Goal: Register for event/course

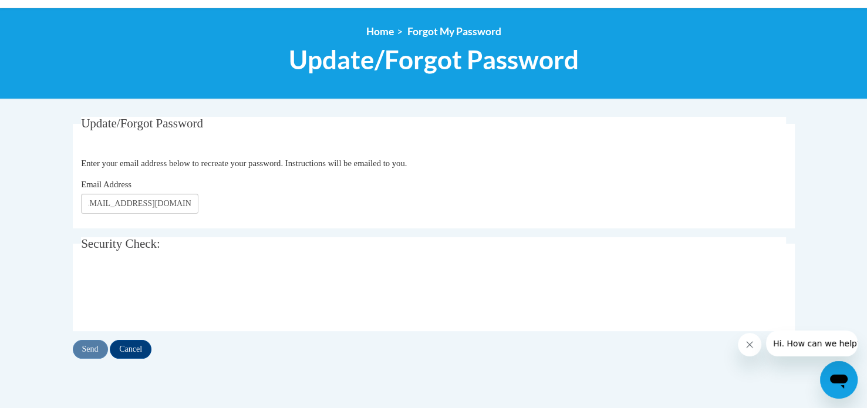
scroll to position [122, 0]
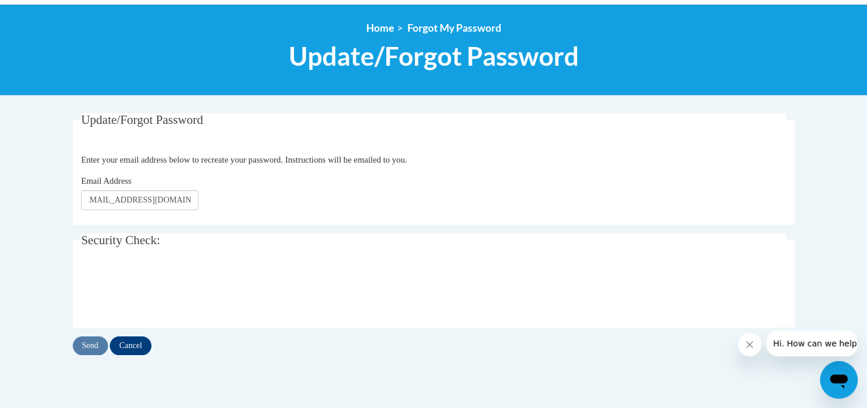
type input "[EMAIL_ADDRESS][DOMAIN_NAME]"
click at [86, 349] on input "Send" at bounding box center [90, 345] width 35 height 19
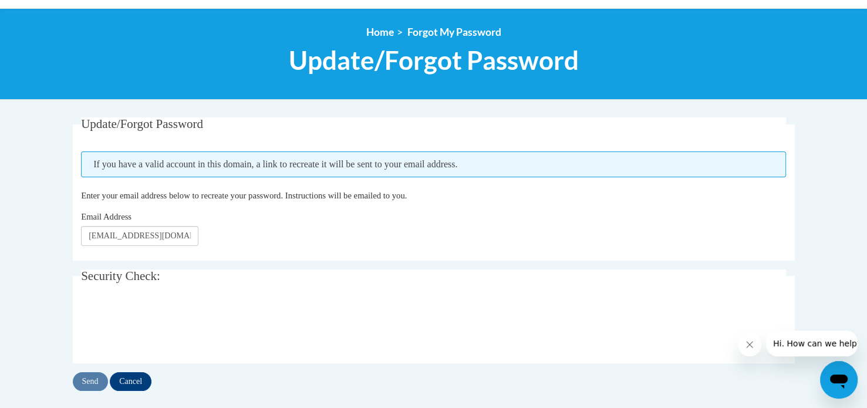
scroll to position [129, 0]
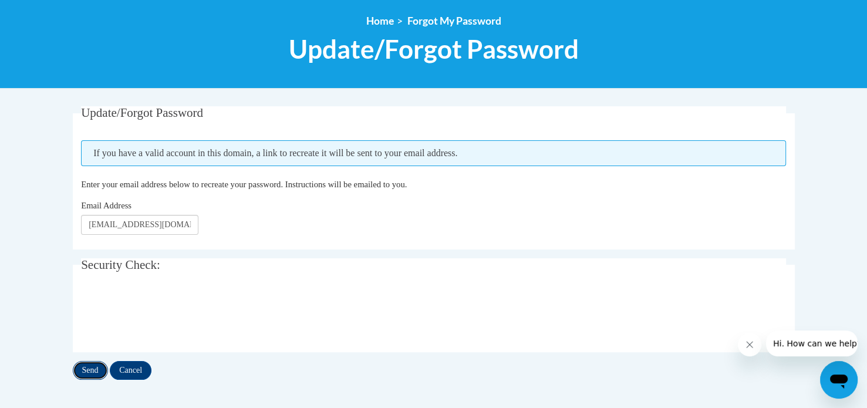
click at [83, 368] on input "Send" at bounding box center [90, 370] width 35 height 19
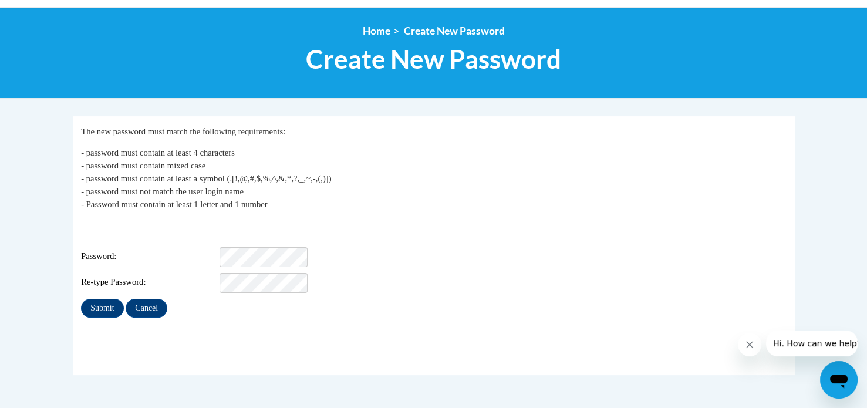
scroll to position [120, 0]
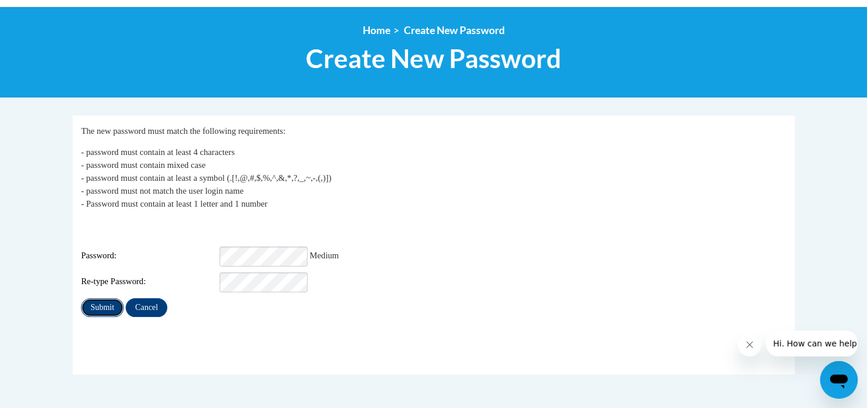
click at [106, 298] on input "Submit" at bounding box center [102, 307] width 42 height 19
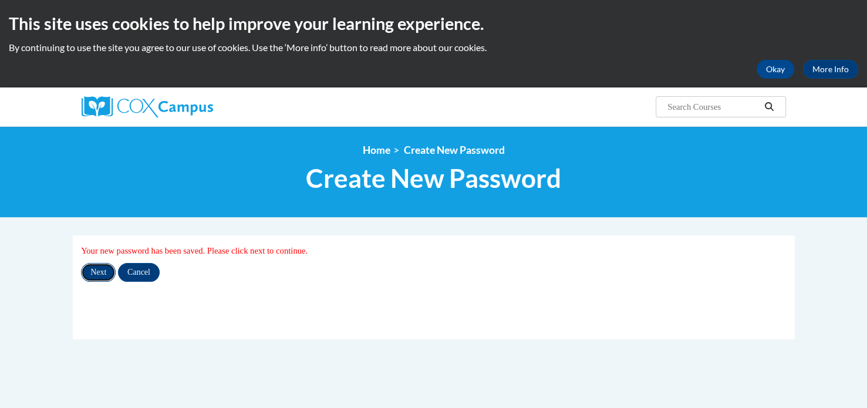
click at [96, 271] on input "Next" at bounding box center [98, 272] width 35 height 19
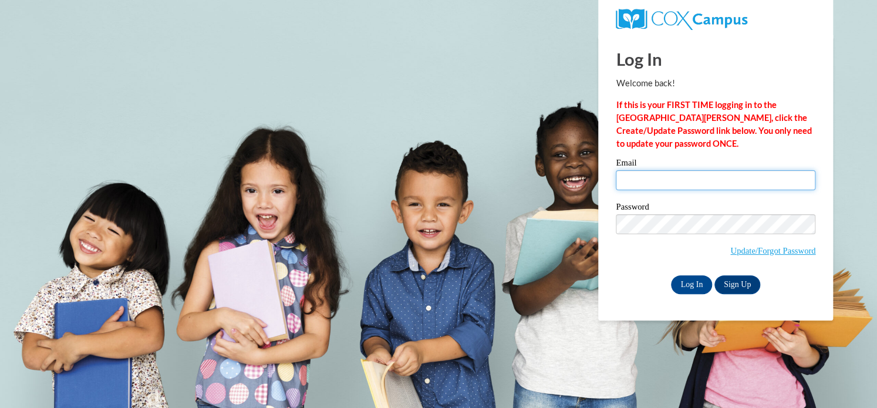
click at [632, 176] on input "Email" at bounding box center [716, 180] width 200 height 20
type input "[EMAIL_ADDRESS][DOMAIN_NAME]"
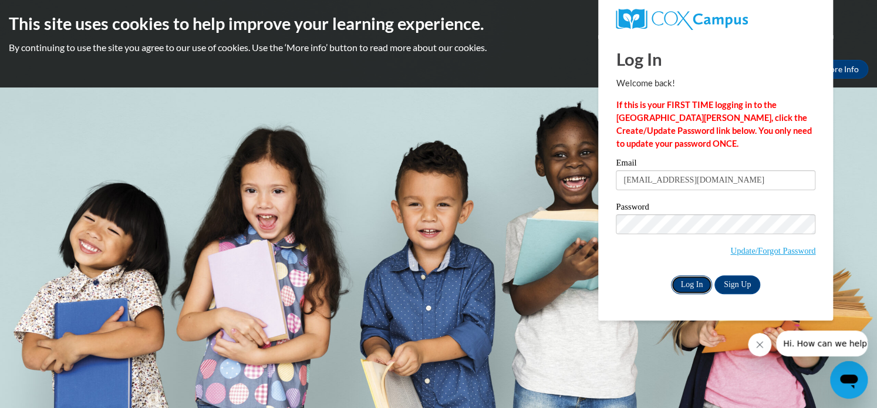
click at [693, 282] on input "Log In" at bounding box center [691, 284] width 41 height 19
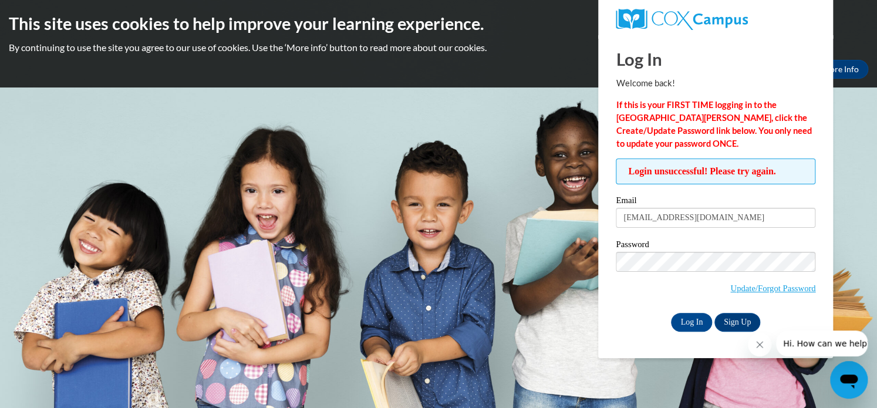
click at [634, 323] on div "Log In Sign Up" at bounding box center [716, 322] width 200 height 19
click at [679, 322] on input "Log In" at bounding box center [691, 322] width 41 height 19
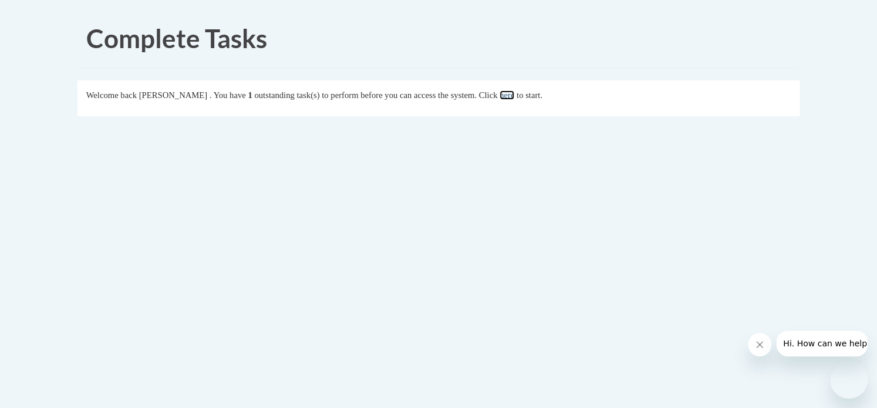
click at [514, 93] on link "here" at bounding box center [507, 94] width 15 height 9
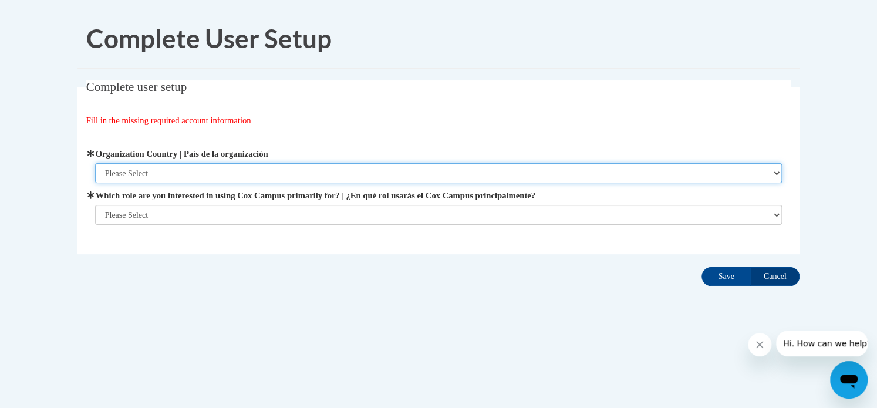
click at [295, 170] on select "Please Select United States | Estados Unidos Outside of the United States | Fue…" at bounding box center [438, 173] width 687 height 20
select select "ad49bcad-a171-4b2e-b99c-48b446064914"
click at [95, 163] on select "Please Select United States | Estados Unidos Outside of the United States | Fue…" at bounding box center [438, 173] width 687 height 20
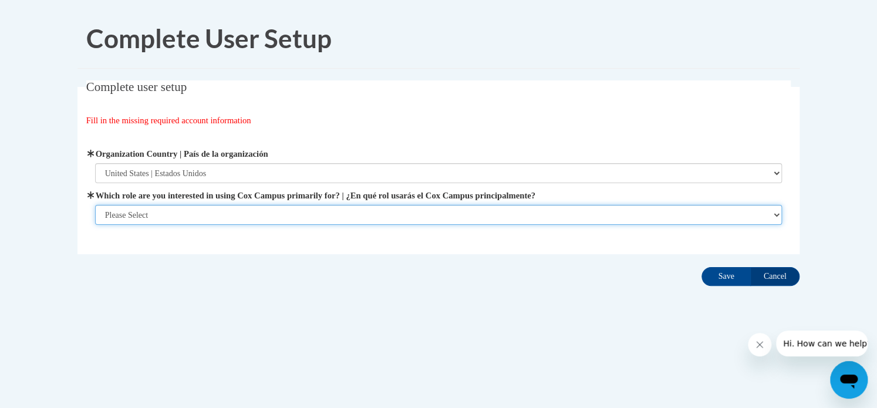
click at [236, 213] on select "Please Select College/University | Colegio/Universidad Community/Nonprofit Part…" at bounding box center [438, 215] width 687 height 20
select select "fbf2d438-af2f-41f8-98f1-81c410e29de3"
click at [95, 205] on select "Please Select College/University | Colegio/Universidad Community/Nonprofit Part…" at bounding box center [438, 215] width 687 height 20
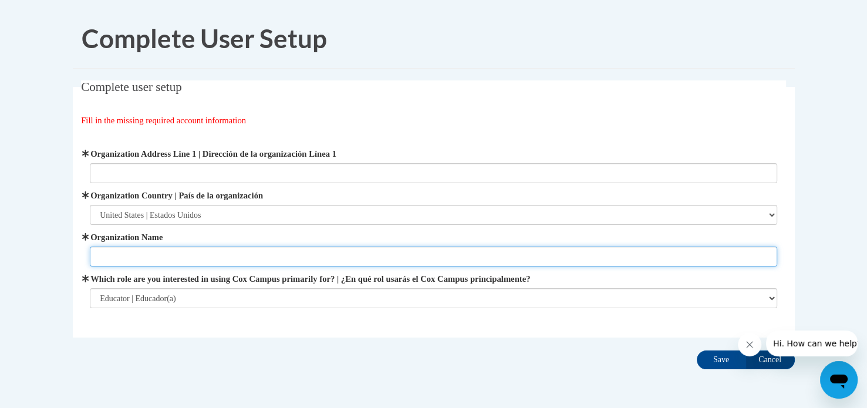
click at [547, 253] on input "Organization Name" at bounding box center [433, 257] width 687 height 20
type input "Encore Academy School"
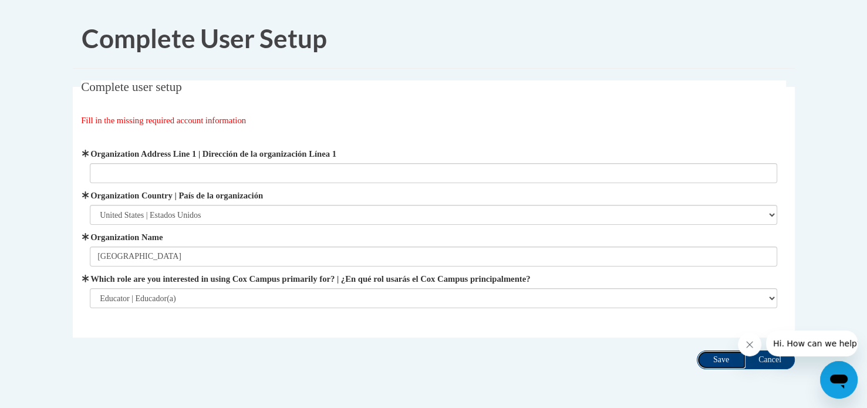
click at [713, 360] on input "Save" at bounding box center [721, 359] width 49 height 19
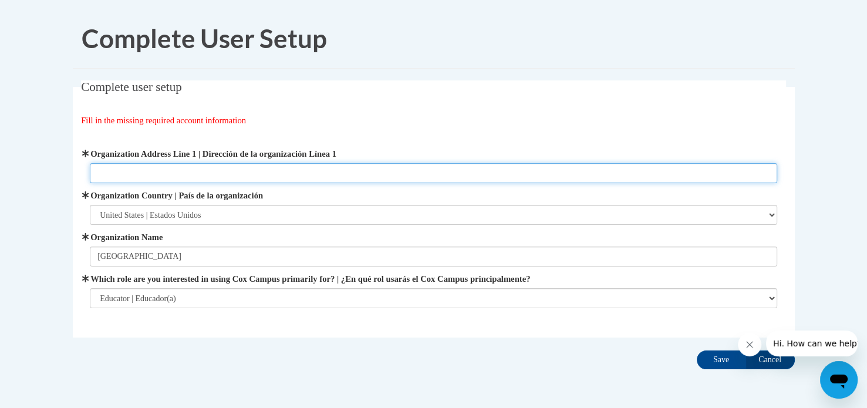
click at [221, 169] on input "Organization Address Line 1 | Dirección de la organización Línea 1" at bounding box center [433, 173] width 687 height 20
click at [112, 174] on input "Haebor Drive Warrenton Oregon" at bounding box center [433, 173] width 687 height 20
click at [243, 173] on input "737 Harbor Drive Warrenton Oregon" at bounding box center [433, 173] width 687 height 20
type input "737 Harbor Drive Warrenton Oregon 97146"
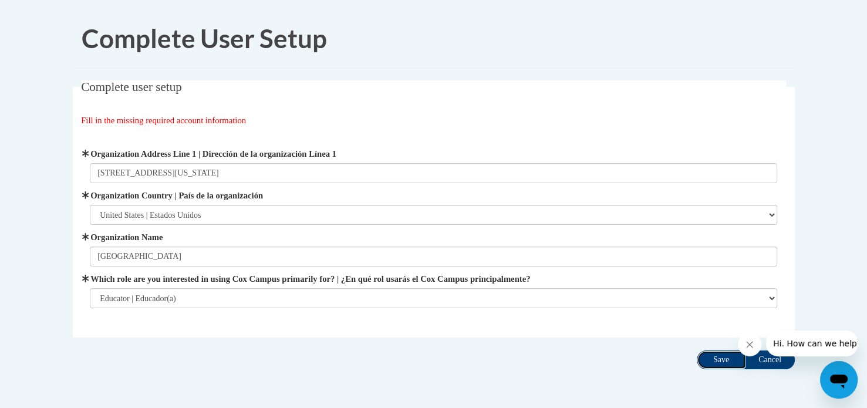
click at [713, 360] on input "Save" at bounding box center [721, 359] width 49 height 19
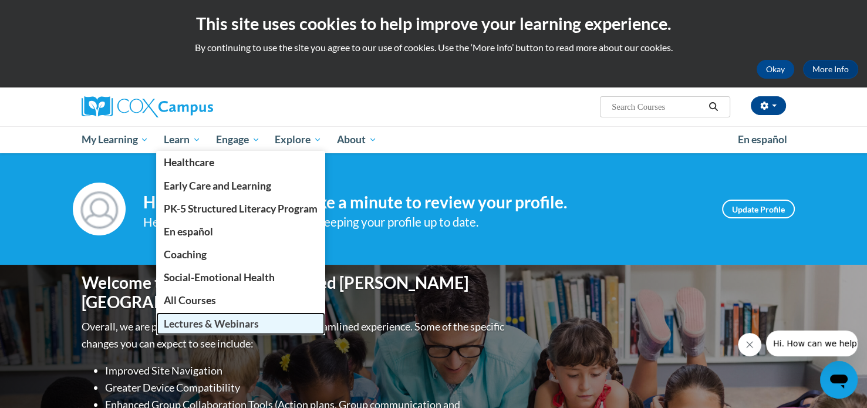
click at [207, 325] on span "Lectures & Webinars" at bounding box center [211, 324] width 95 height 12
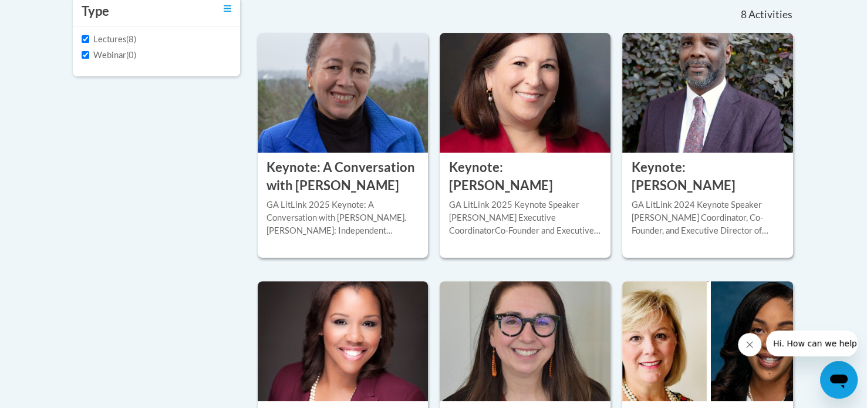
scroll to position [216, 0]
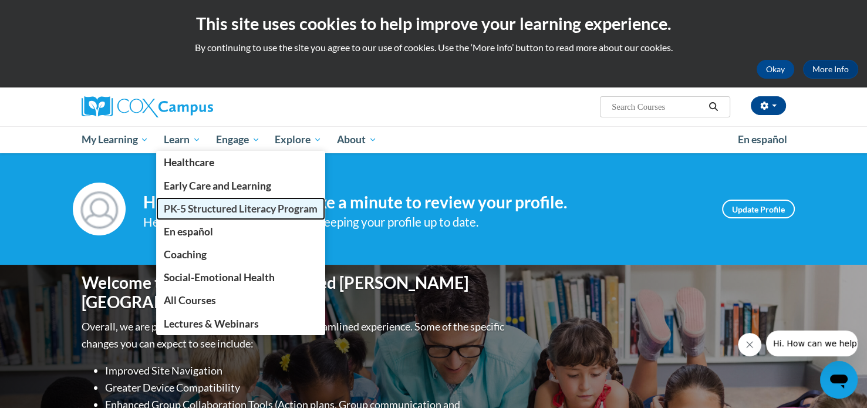
click at [207, 205] on span "PK-5 Structured Literacy Program" at bounding box center [241, 209] width 154 height 12
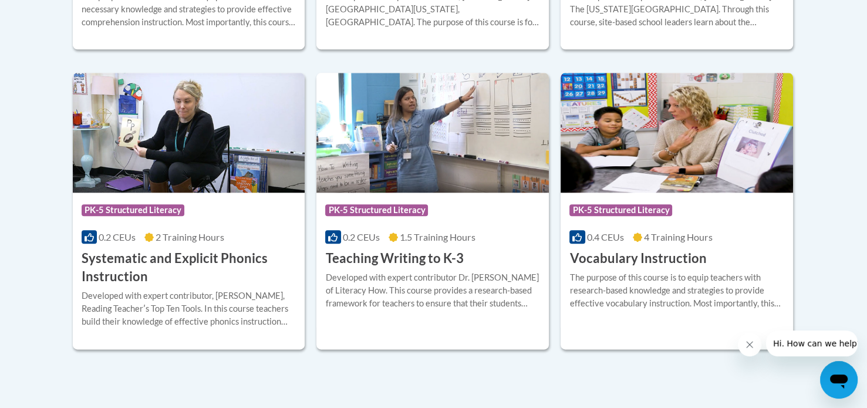
scroll to position [1351, 0]
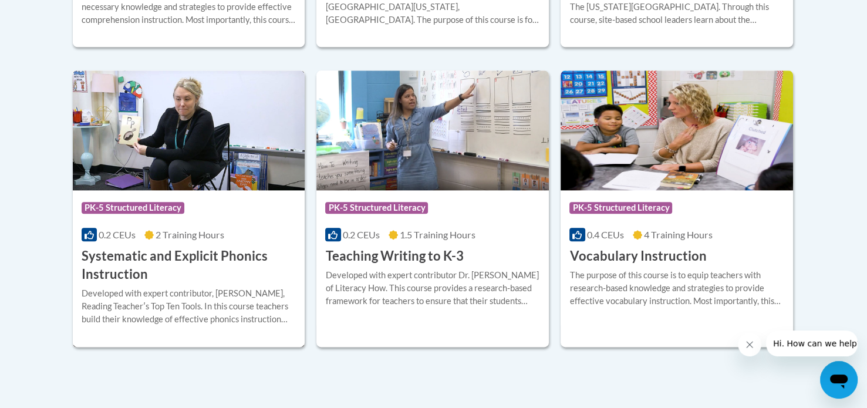
click at [168, 253] on h3 "Systematic and Explicit Phonics Instruction" at bounding box center [189, 265] width 215 height 36
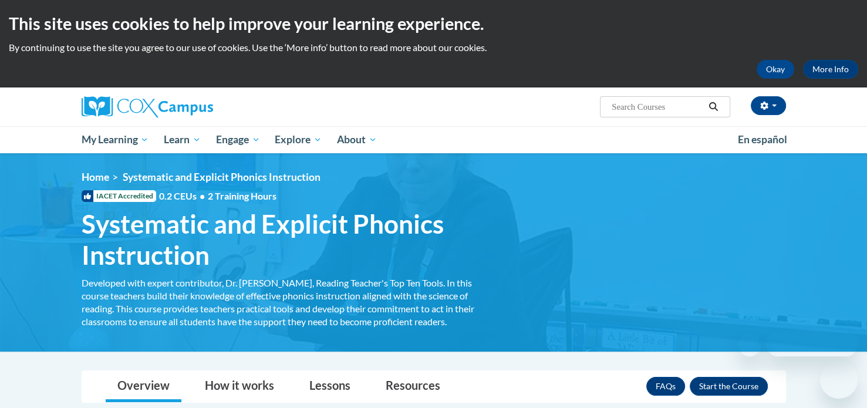
click at [722, 376] on div "FAQs Enroll" at bounding box center [707, 386] width 122 height 31
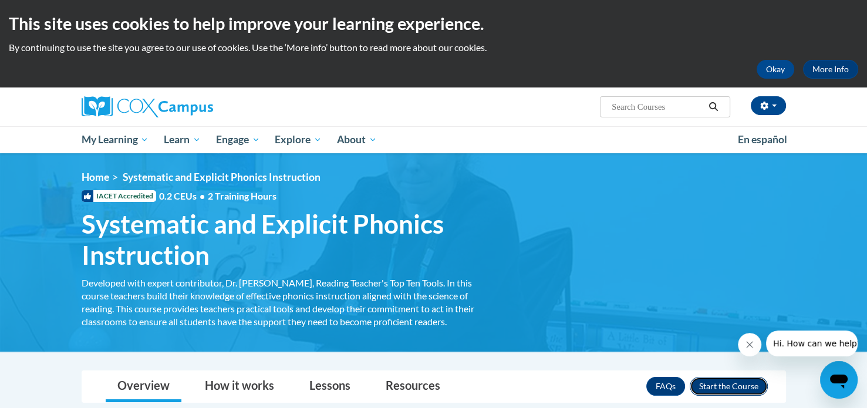
click at [719, 386] on button "Enroll" at bounding box center [729, 386] width 78 height 19
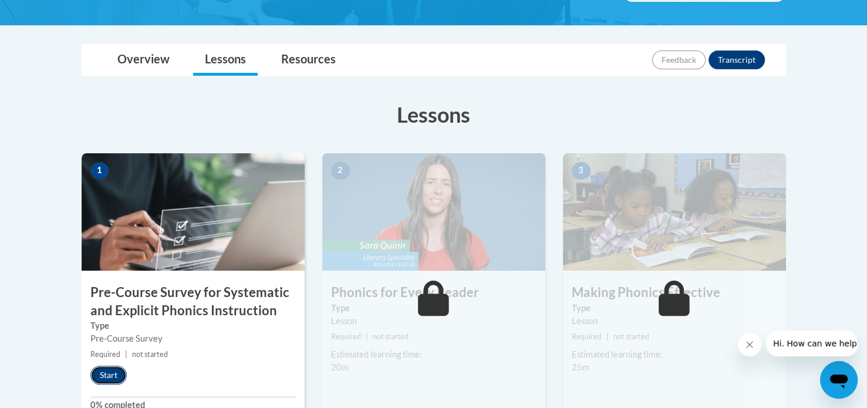
click at [102, 373] on button "Start" at bounding box center [108, 375] width 36 height 19
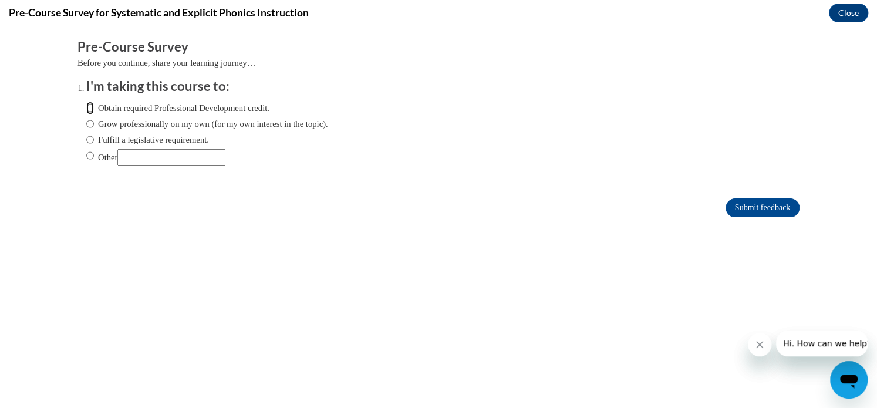
click at [86, 105] on input "Obtain required Professional Development credit." at bounding box center [90, 108] width 8 height 13
radio input "true"
click at [730, 204] on input "Submit feedback" at bounding box center [763, 207] width 74 height 19
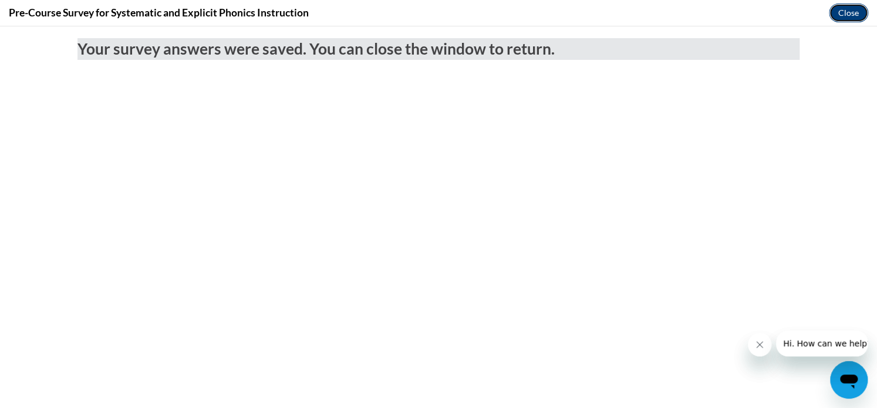
click at [839, 20] on button "Close" at bounding box center [848, 13] width 39 height 19
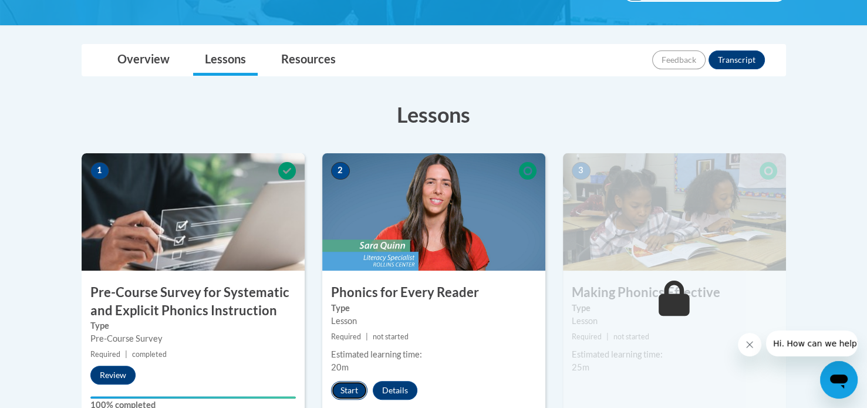
click at [350, 387] on button "Start" at bounding box center [349, 390] width 36 height 19
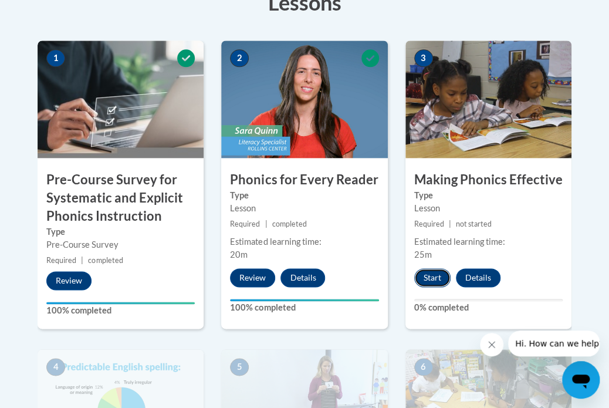
click at [427, 274] on button "Start" at bounding box center [432, 277] width 36 height 19
